Goal: Task Accomplishment & Management: Manage account settings

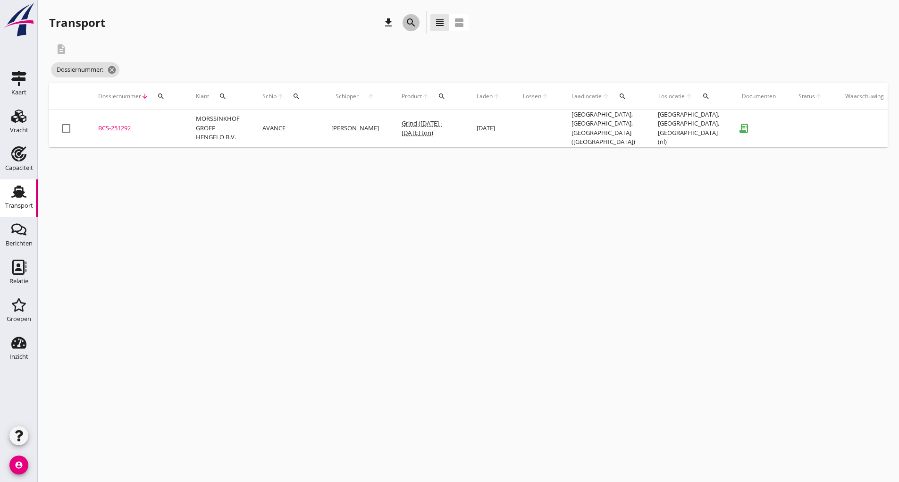
click at [415, 23] on icon "search" at bounding box center [410, 22] width 11 height 11
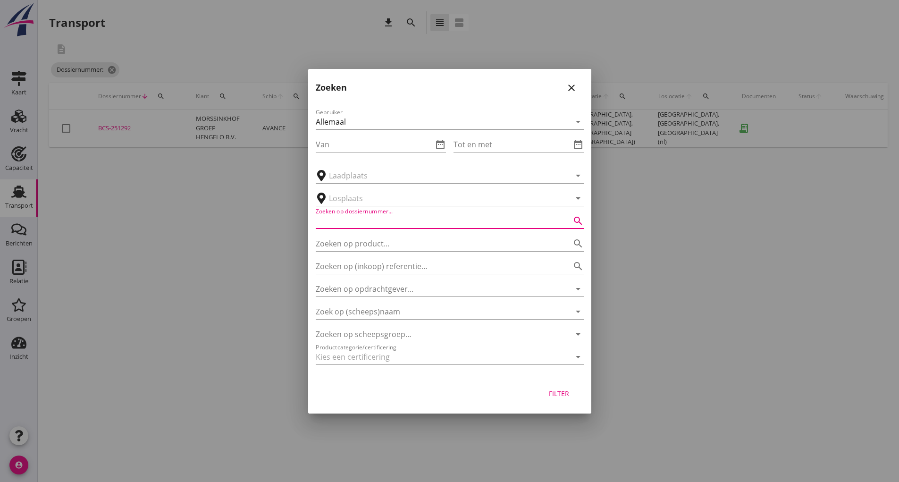
click at [383, 223] on input "Zoeken op dossiernummer..." at bounding box center [437, 220] width 242 height 15
type input "251276"
drag, startPoint x: 544, startPoint y: 395, endPoint x: 556, endPoint y: 400, distance: 12.7
click at [553, 399] on button "Filter" at bounding box center [559, 393] width 42 height 17
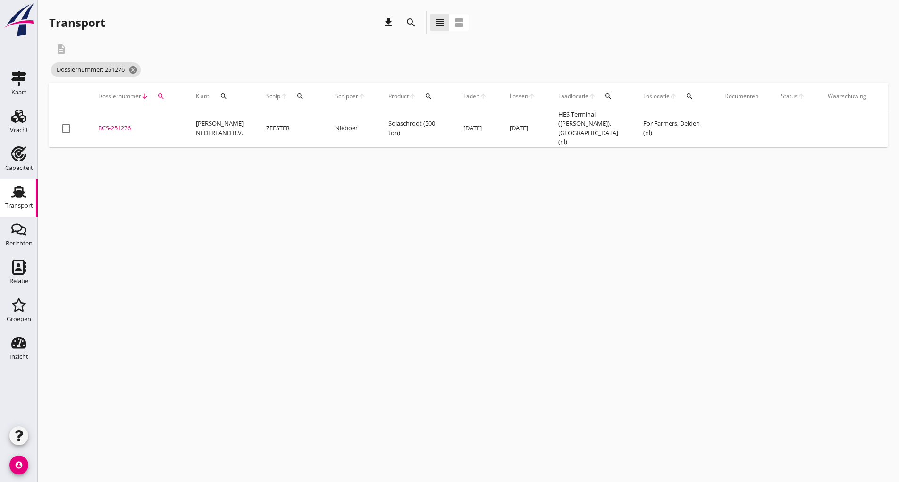
click at [127, 127] on div "BCS-251276" at bounding box center [135, 128] width 75 height 9
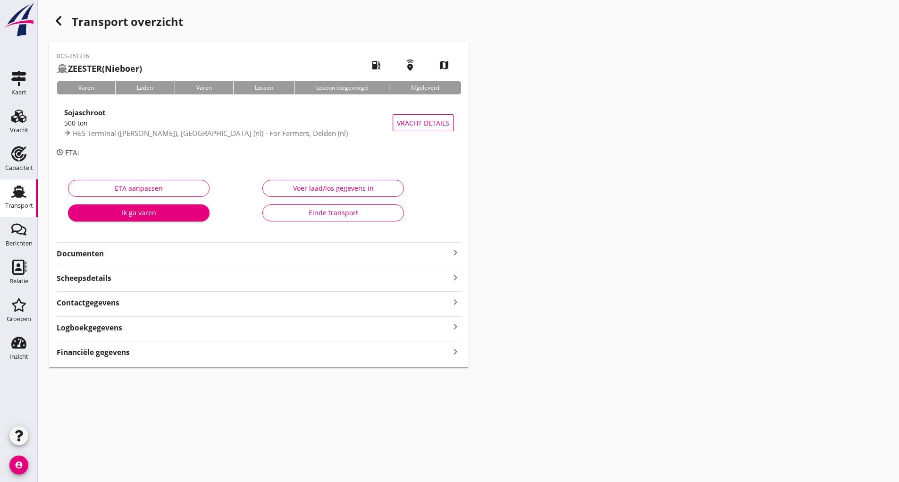
click at [103, 255] on strong "Documenten" at bounding box center [253, 253] width 393 height 11
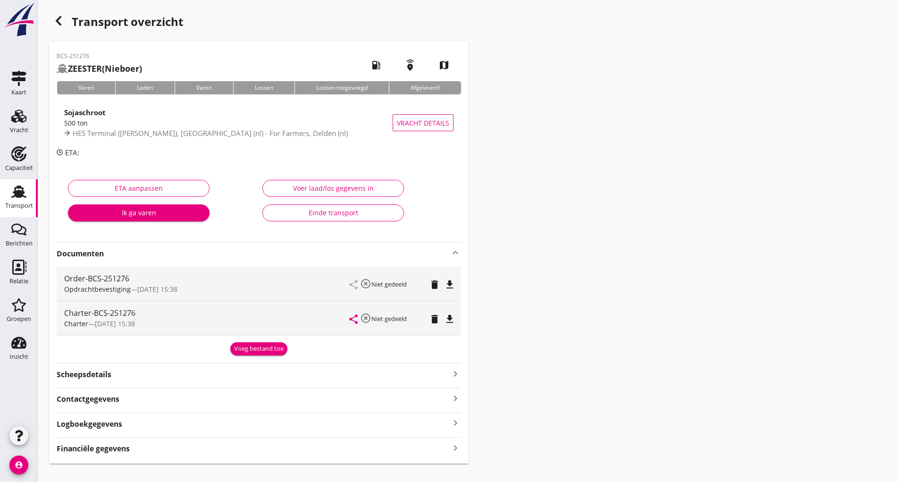
click at [249, 350] on div "Voeg bestand toe" at bounding box center [259, 348] width 50 height 9
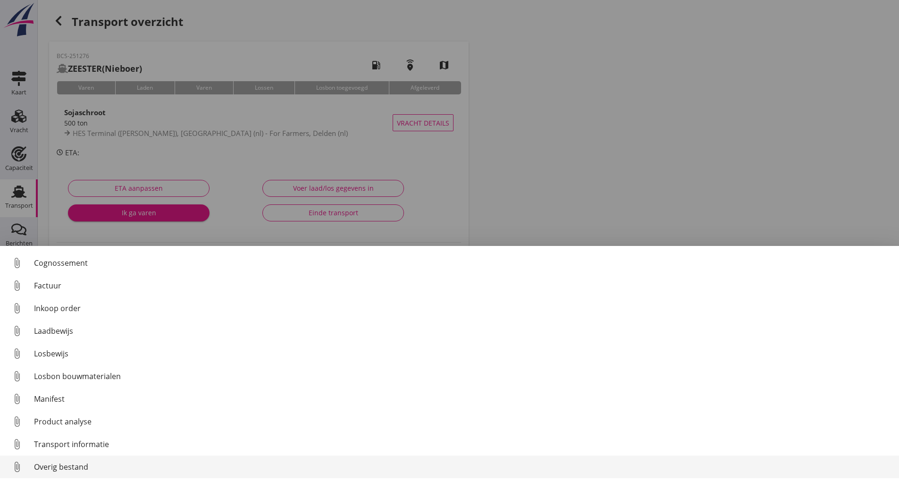
drag, startPoint x: 64, startPoint y: 465, endPoint x: 69, endPoint y: 464, distance: 4.9
click at [69, 464] on div "Overig bestand" at bounding box center [462, 466] width 857 height 11
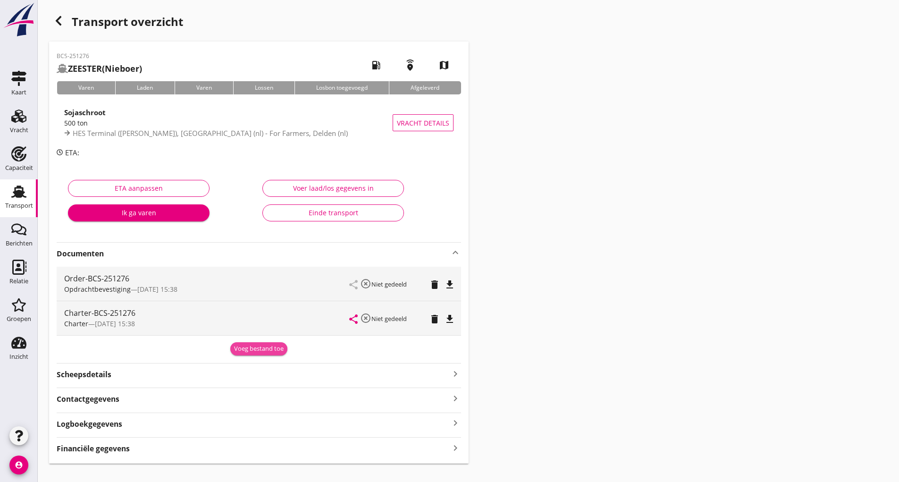
click at [256, 349] on div "Voeg bestand toe" at bounding box center [259, 348] width 50 height 9
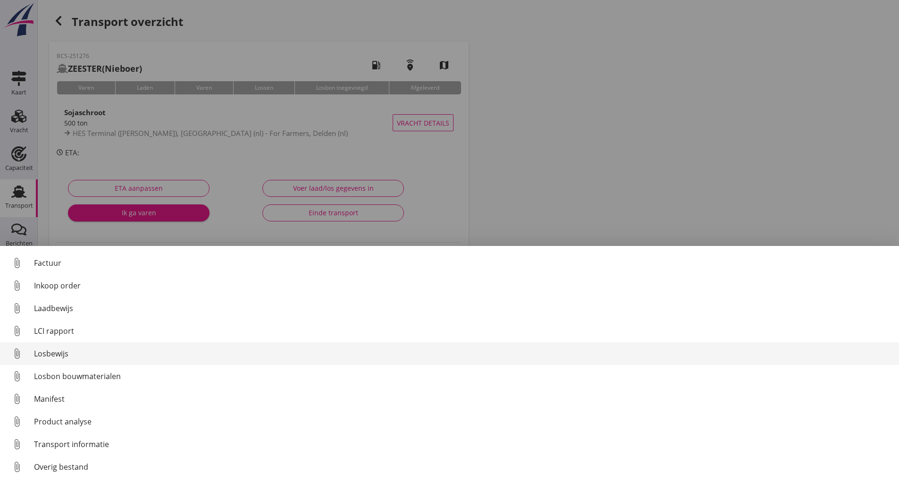
click at [63, 355] on div "Losbewijs" at bounding box center [462, 353] width 857 height 11
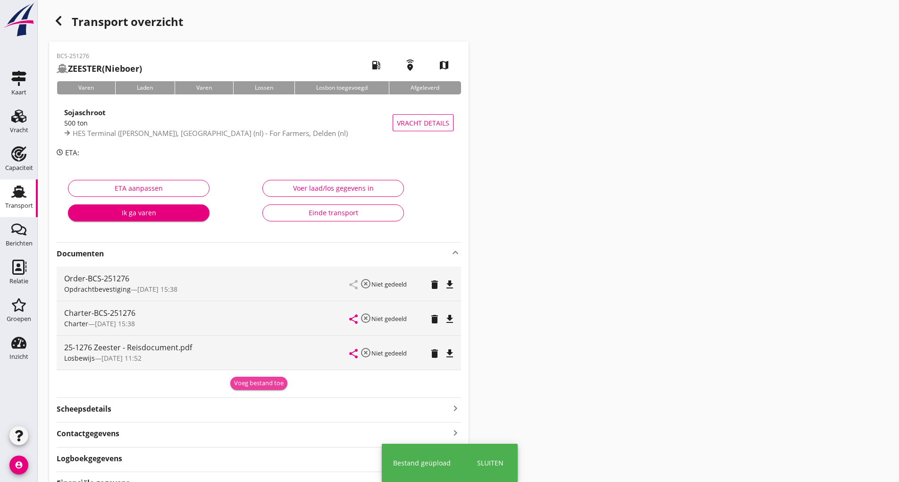
drag, startPoint x: 246, startPoint y: 386, endPoint x: 249, endPoint y: 380, distance: 6.8
click at [249, 381] on div "Voeg bestand toe" at bounding box center [259, 382] width 50 height 9
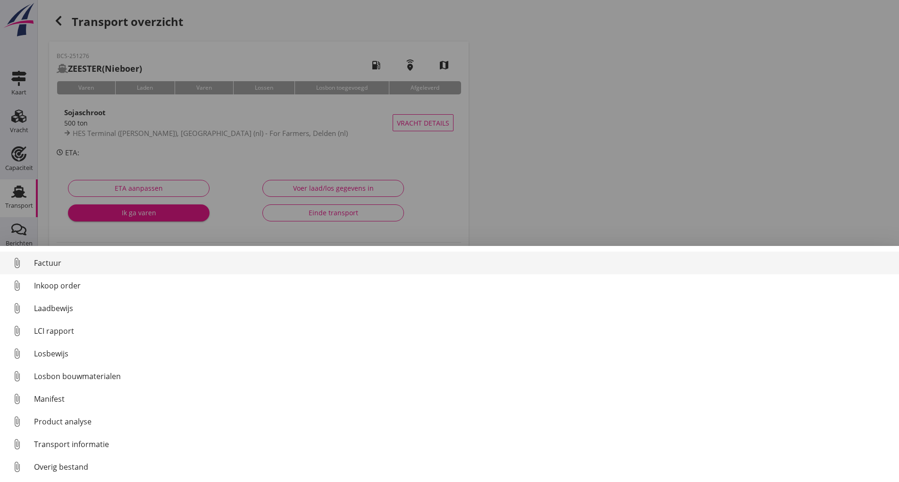
click at [51, 263] on div "Factuur" at bounding box center [462, 262] width 857 height 11
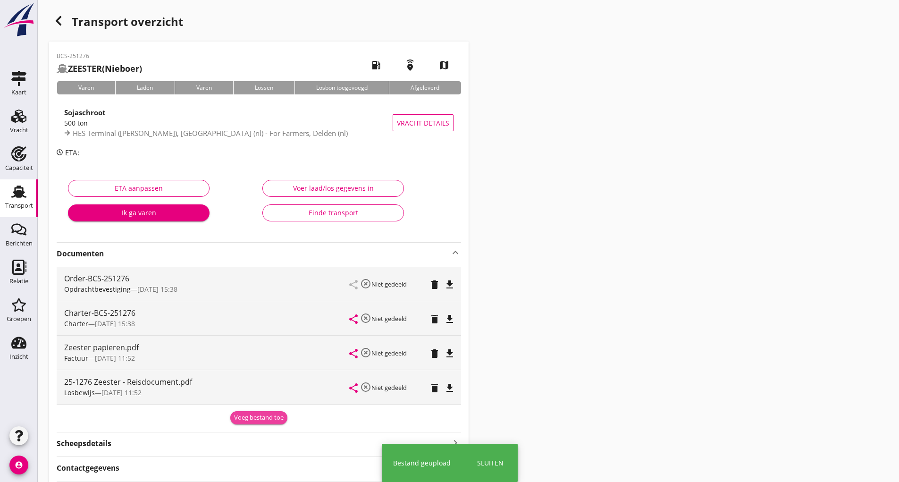
click at [244, 420] on div "Voeg bestand toe" at bounding box center [259, 417] width 50 height 9
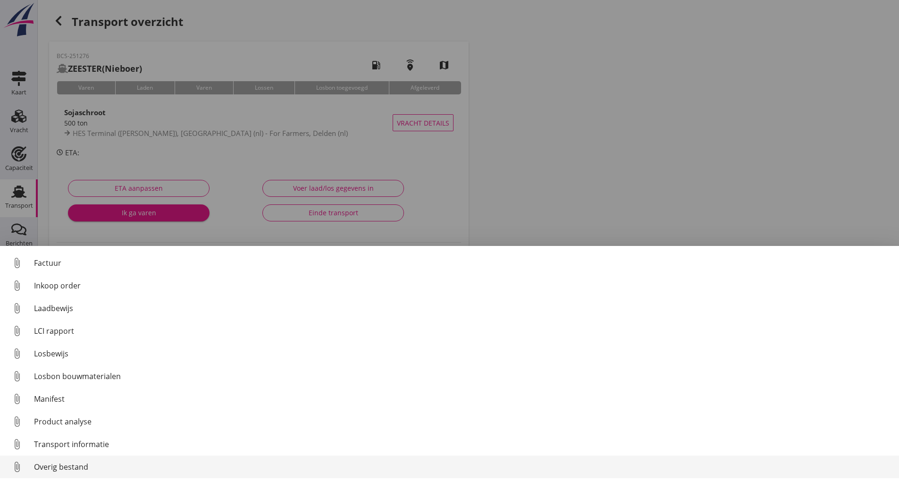
click at [82, 468] on div "Overig bestand" at bounding box center [462, 466] width 857 height 11
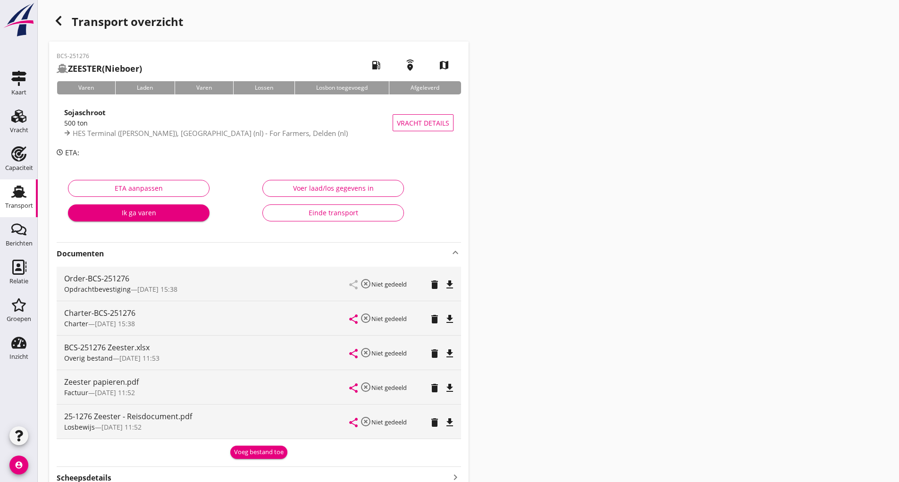
click at [245, 452] on div "Voeg bestand toe" at bounding box center [259, 451] width 50 height 9
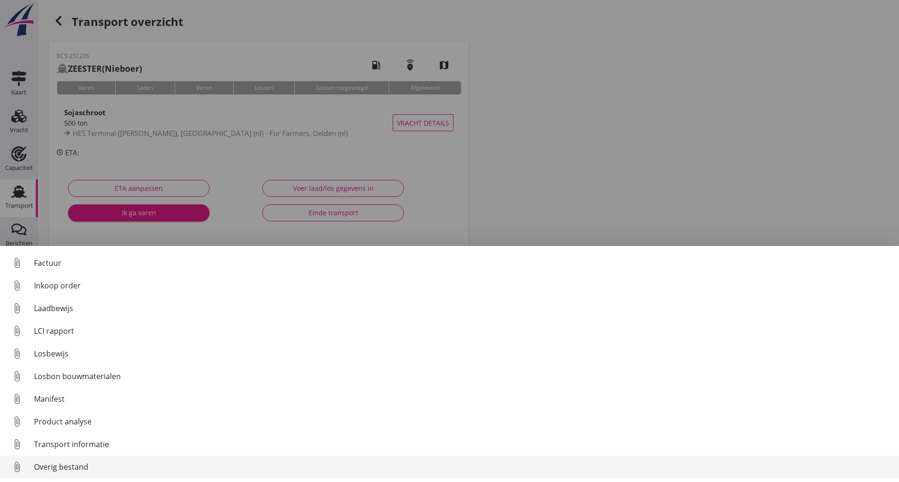
click at [87, 467] on div "Overig bestand" at bounding box center [462, 466] width 857 height 11
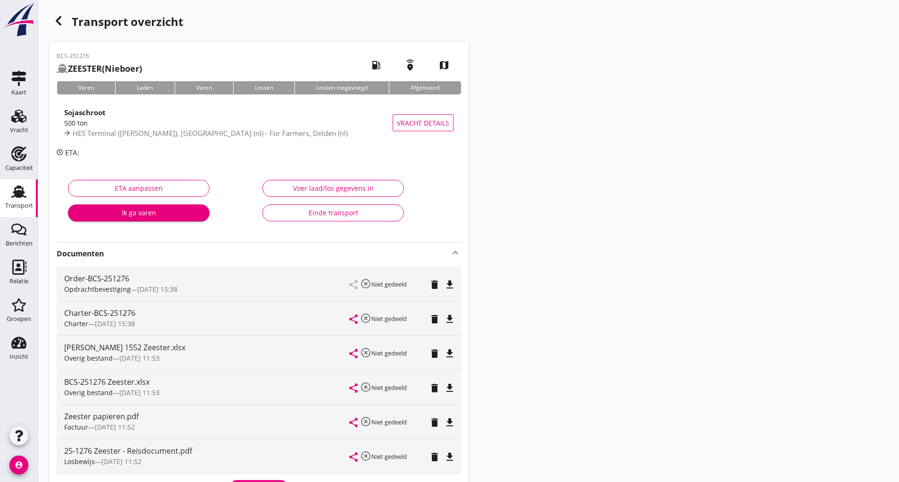
click at [60, 17] on use "button" at bounding box center [59, 20] width 6 height 9
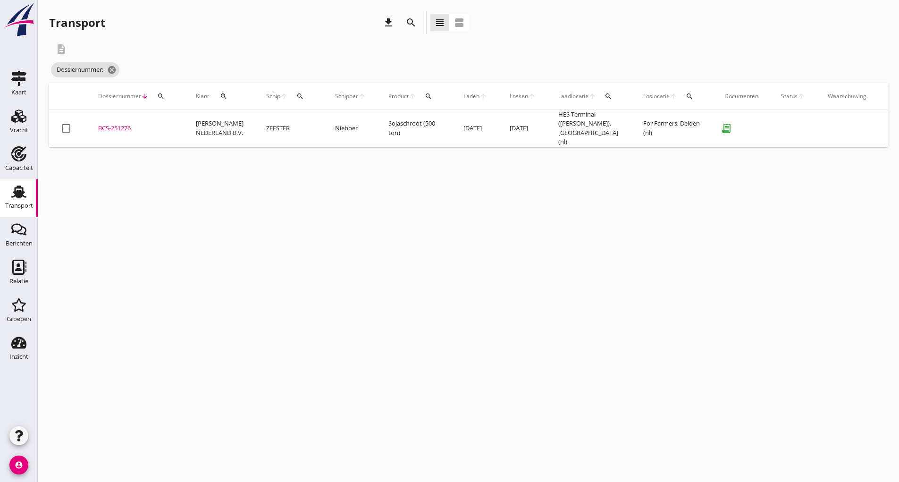
click at [410, 21] on icon "search" at bounding box center [410, 22] width 11 height 11
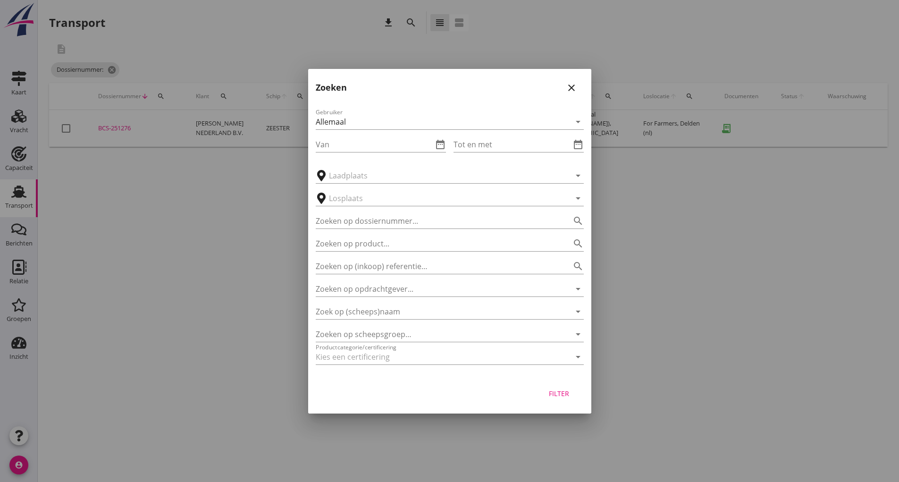
click at [368, 232] on div "Zoeken op product... search" at bounding box center [450, 240] width 268 height 21
click at [365, 226] on input "Zoeken op dossiernummer..." at bounding box center [437, 220] width 242 height 15
type input "251286"
click at [563, 398] on button "Filter" at bounding box center [559, 393] width 42 height 17
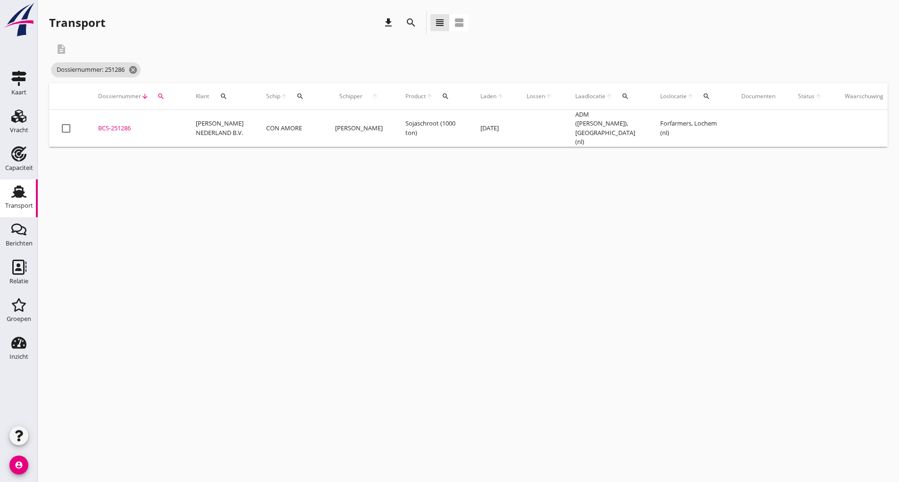
click at [112, 128] on div "BCS-251286" at bounding box center [135, 128] width 75 height 9
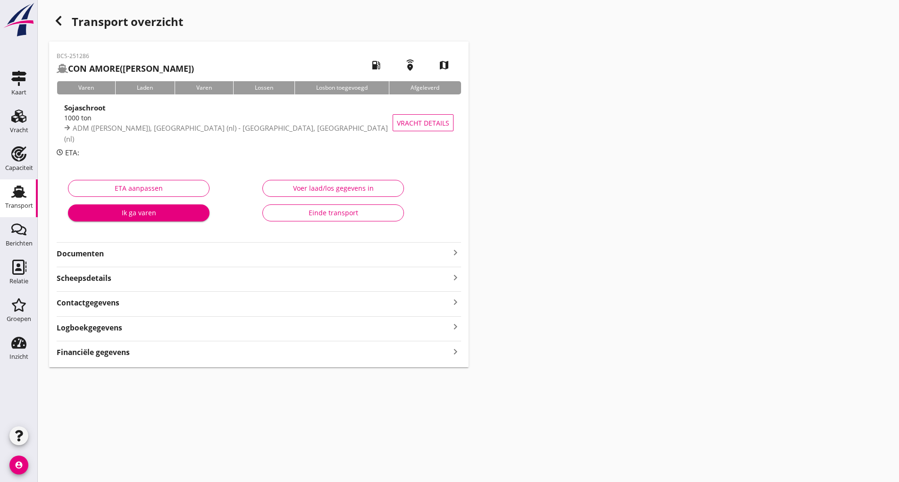
click at [103, 254] on strong "Documenten" at bounding box center [253, 253] width 393 height 11
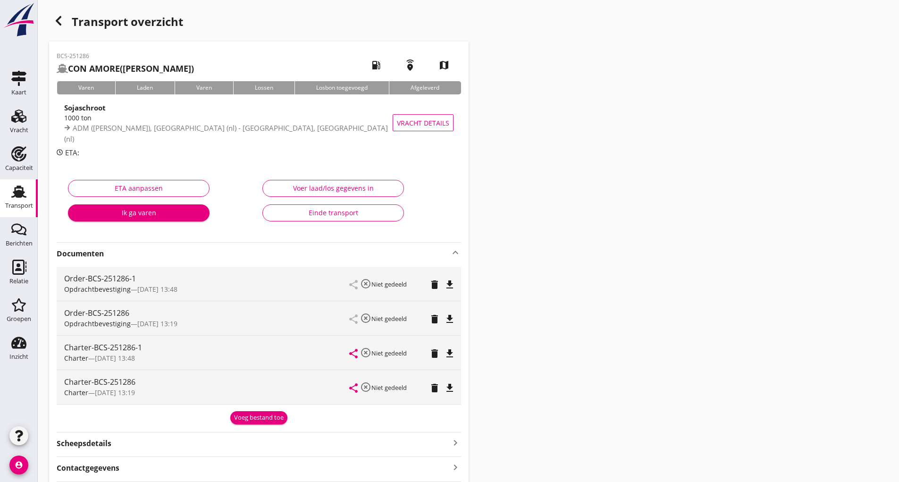
click at [238, 419] on div "Voeg bestand toe" at bounding box center [259, 417] width 50 height 9
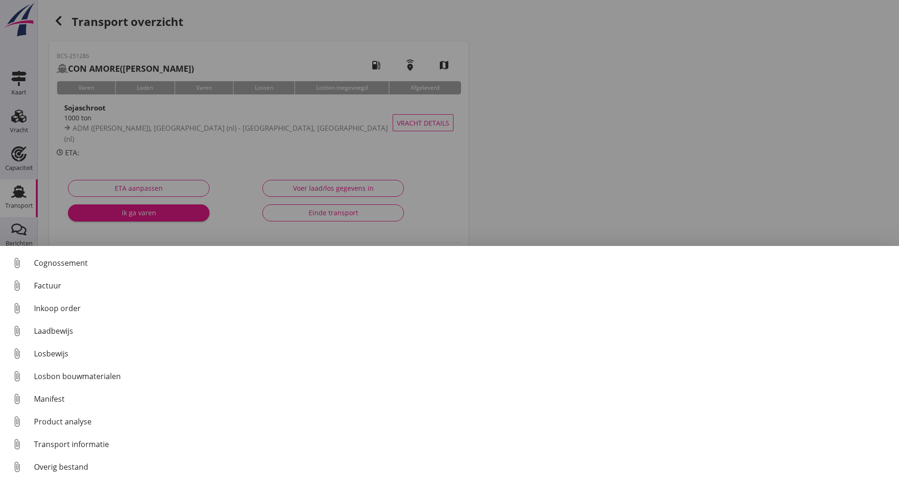
scroll to position [66, 0]
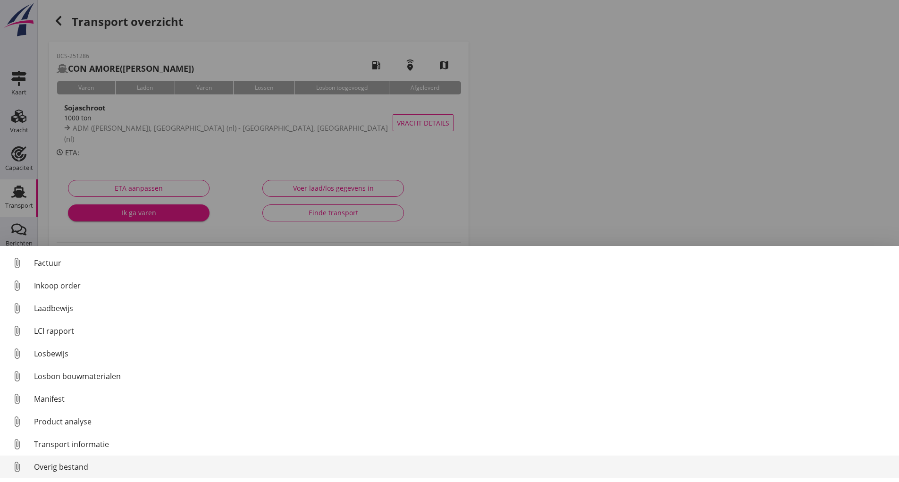
click at [74, 468] on div "Overig bestand" at bounding box center [462, 466] width 857 height 11
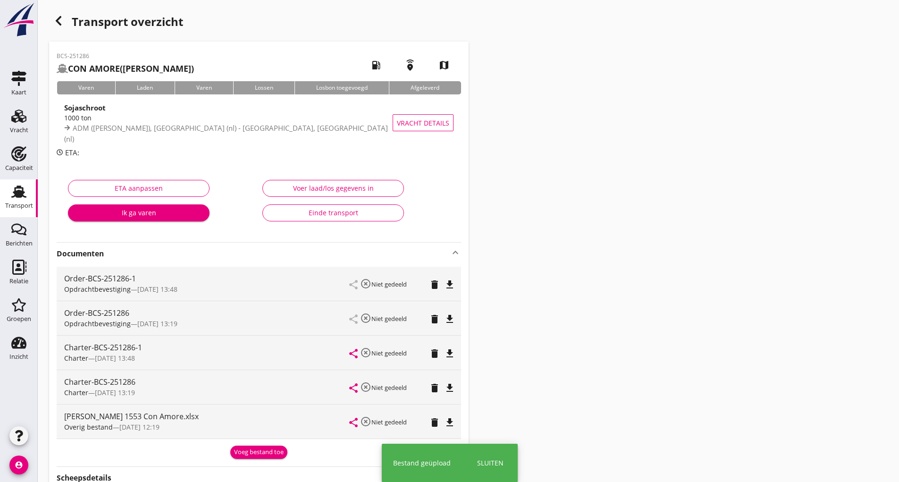
click at [270, 452] on div "Voeg bestand toe" at bounding box center [259, 451] width 50 height 9
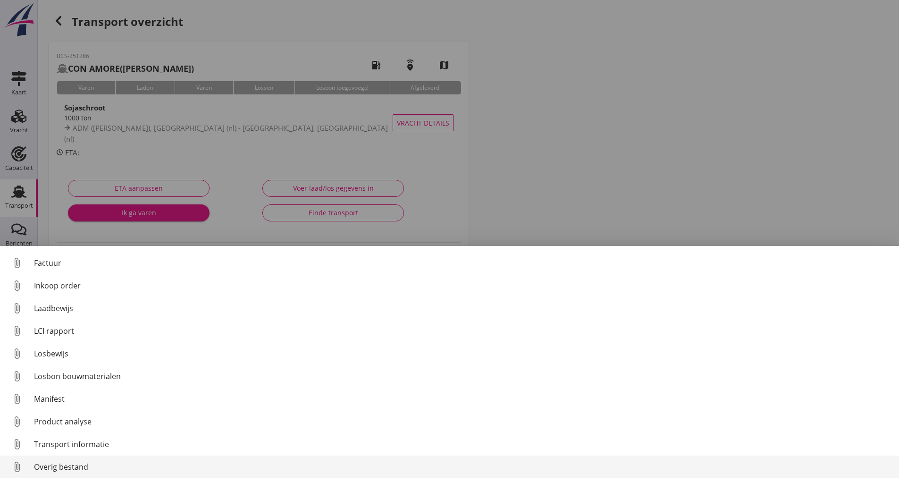
click at [78, 465] on div "Overig bestand" at bounding box center [462, 466] width 857 height 11
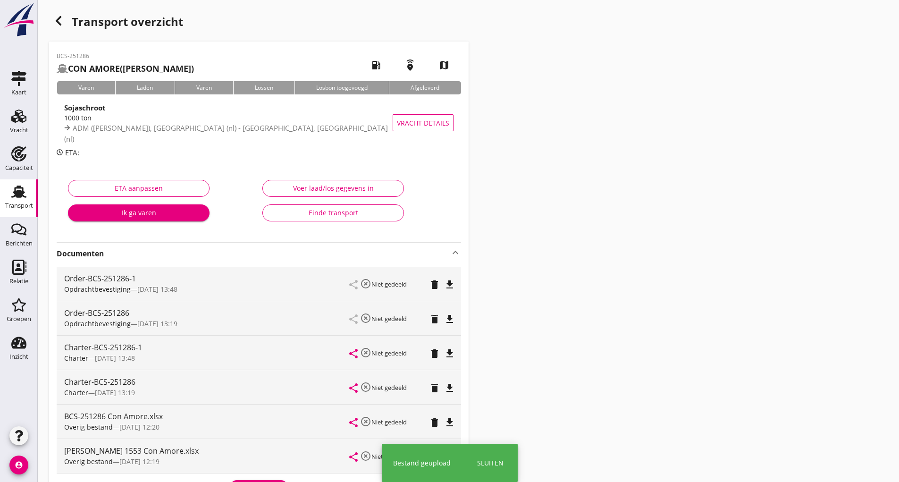
click at [260, 463] on div "Overig bestand — [DATE] 12:19" at bounding box center [206, 461] width 285 height 10
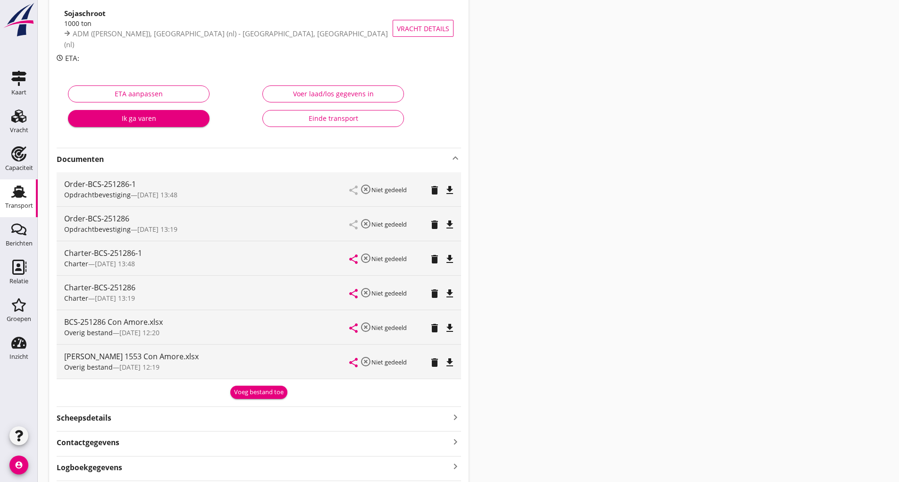
scroll to position [153, 0]
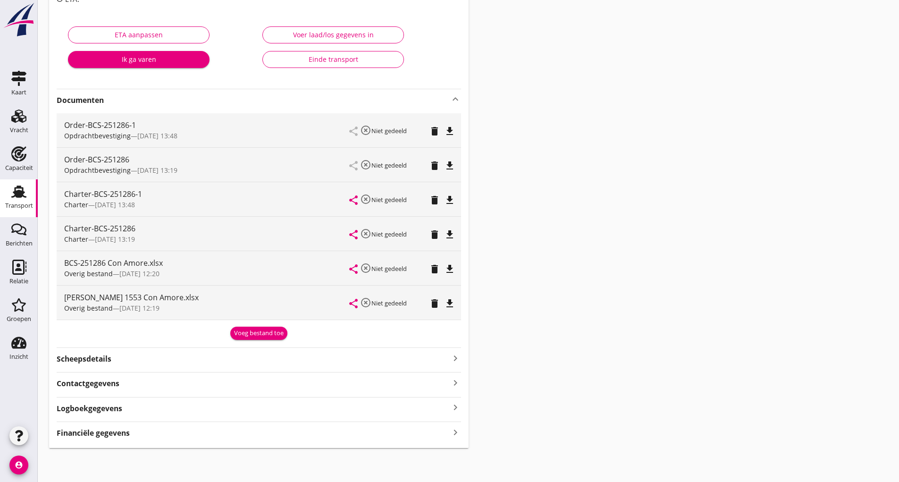
click at [241, 336] on div "Voeg bestand toe" at bounding box center [259, 332] width 50 height 9
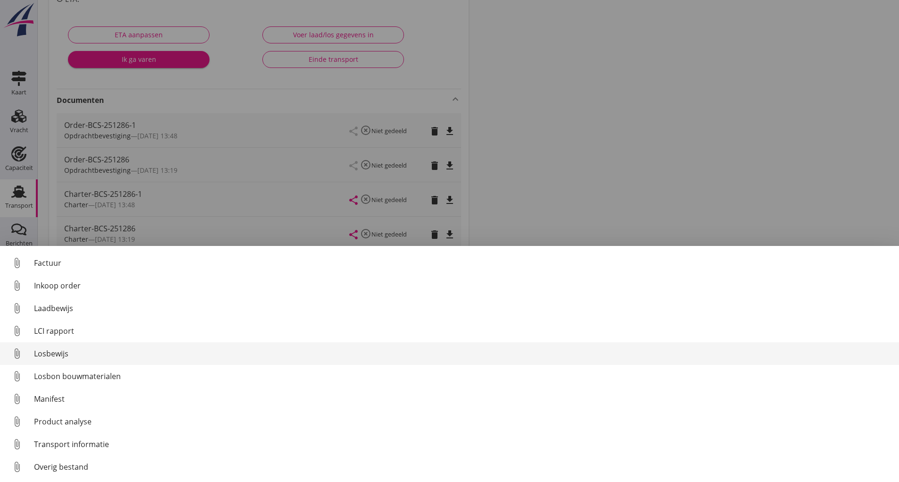
click at [63, 353] on div "Losbewijs" at bounding box center [462, 353] width 857 height 11
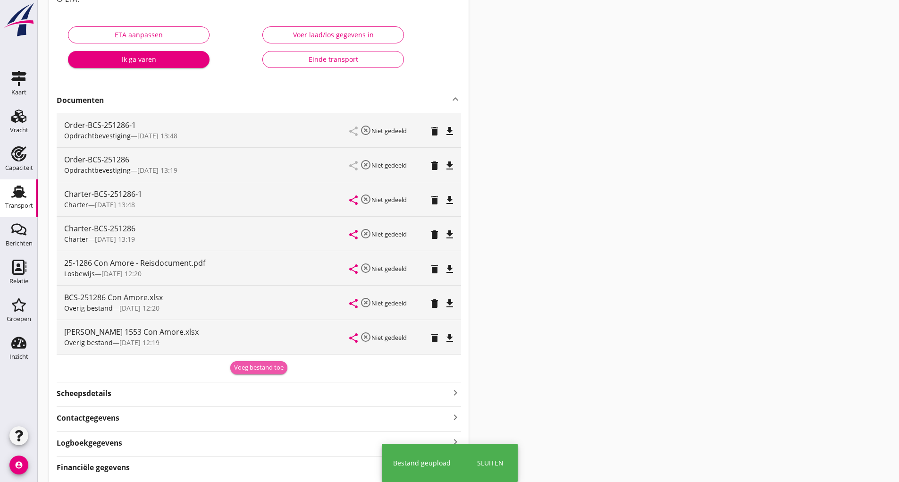
drag, startPoint x: 249, startPoint y: 372, endPoint x: 94, endPoint y: 353, distance: 155.5
click at [245, 373] on button "Voeg bestand toe" at bounding box center [258, 367] width 57 height 13
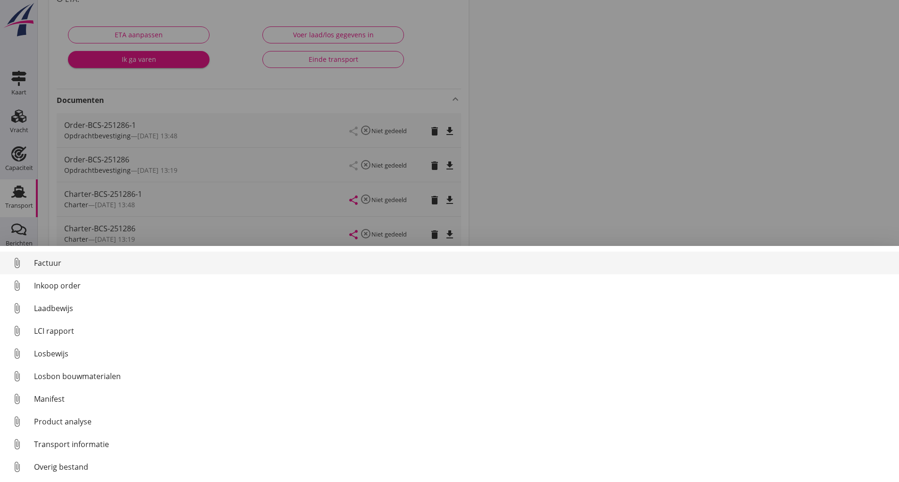
click at [51, 265] on div "Factuur" at bounding box center [462, 262] width 857 height 11
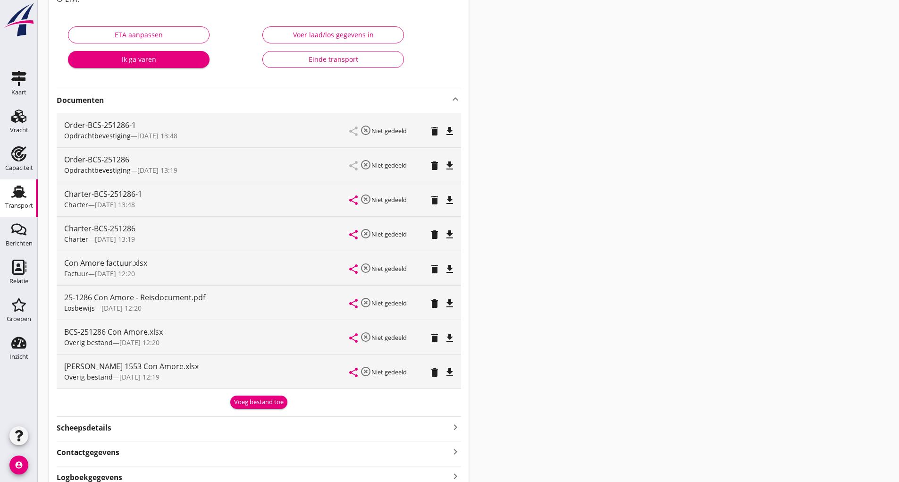
scroll to position [0, 0]
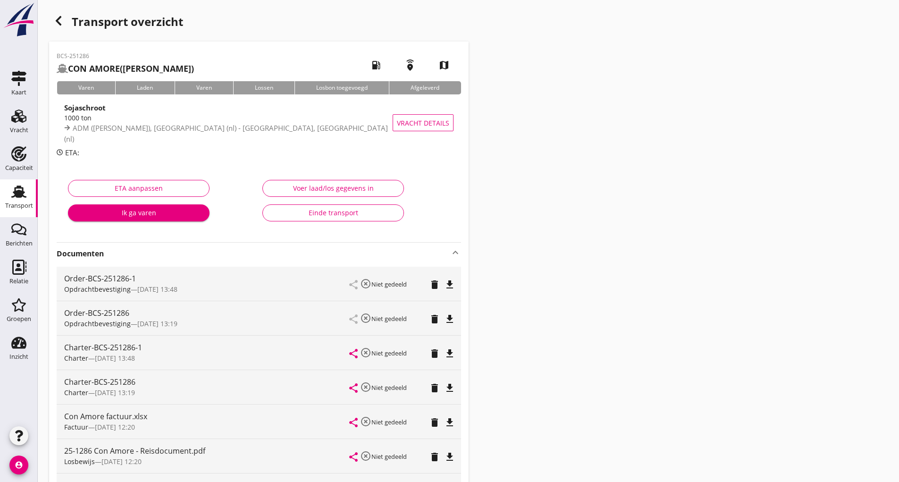
click at [61, 17] on use "button" at bounding box center [59, 20] width 6 height 9
